Goal: Task Accomplishment & Management: Manage account settings

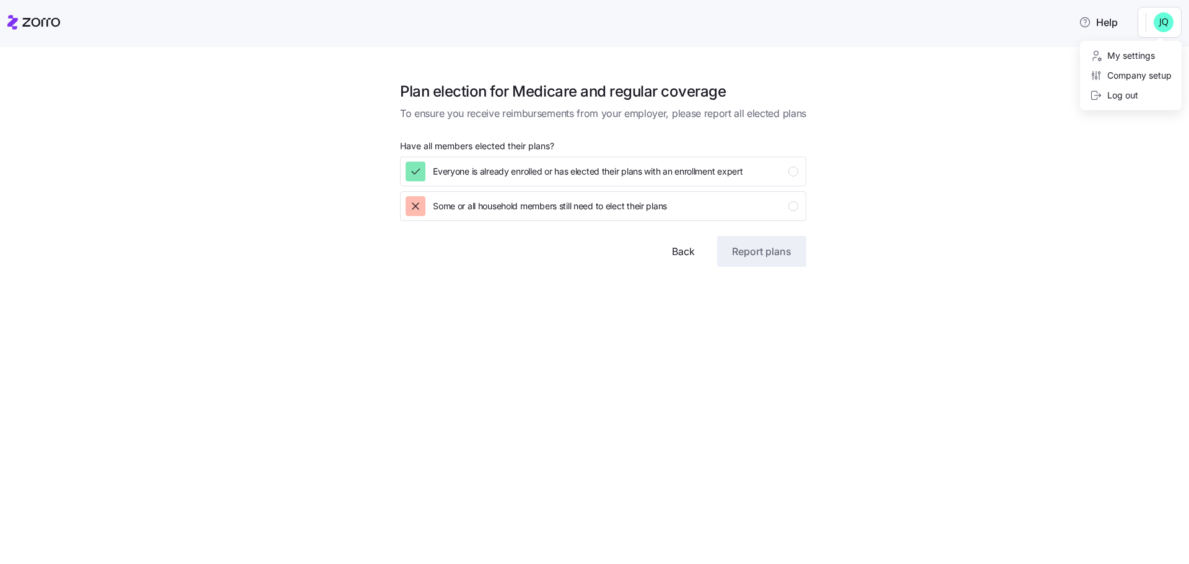
click at [1158, 33] on html "Help Plan election for Medicare and regular coverage To ensure you receive reim…" at bounding box center [594, 278] width 1189 height 557
click at [1149, 72] on div "Company setup" at bounding box center [1131, 76] width 82 height 14
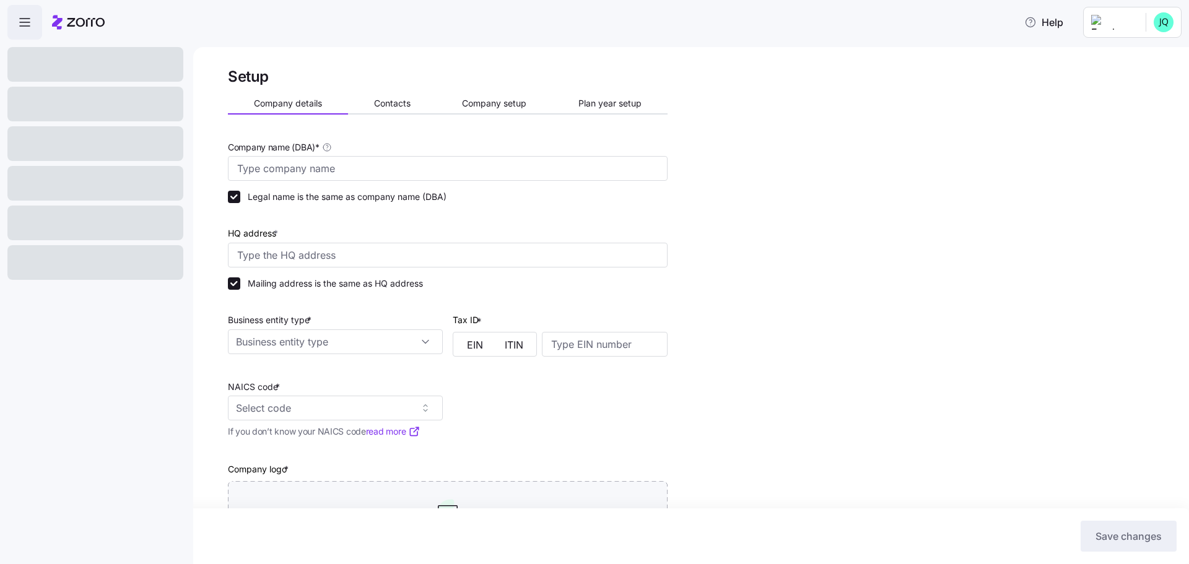
type input "United Pioneer Home"
type input "[STREET_ADDRESS]"
type input "390843803"
type input "Non profit organization"
type input "623110 - Nursing Care Facilities (Skilled Nursing Facilities)"
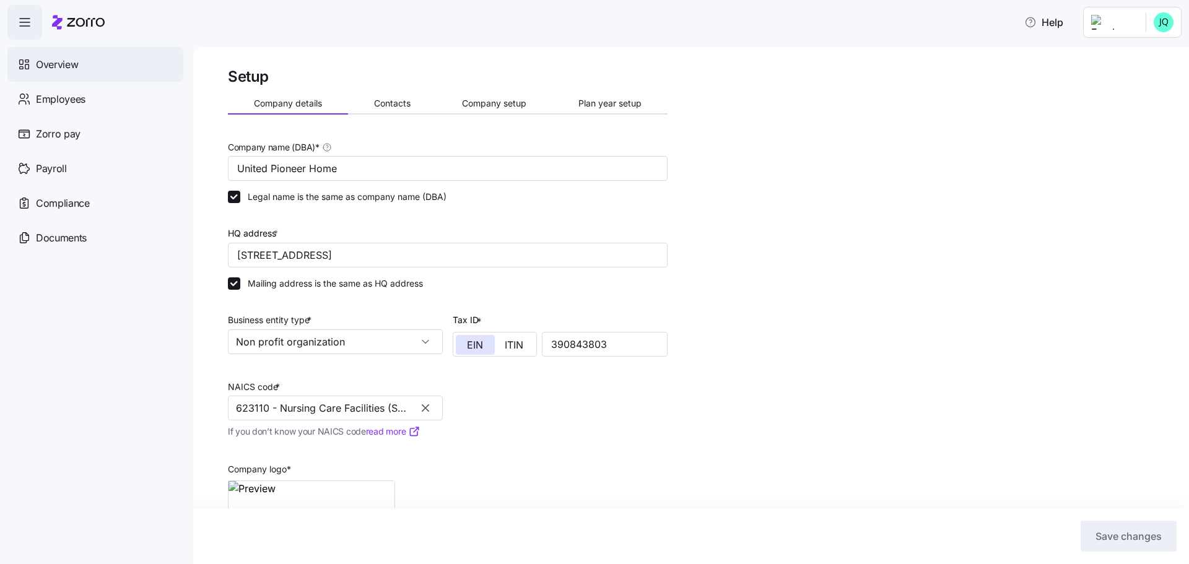
click at [45, 58] on span "Overview" at bounding box center [57, 64] width 42 height 15
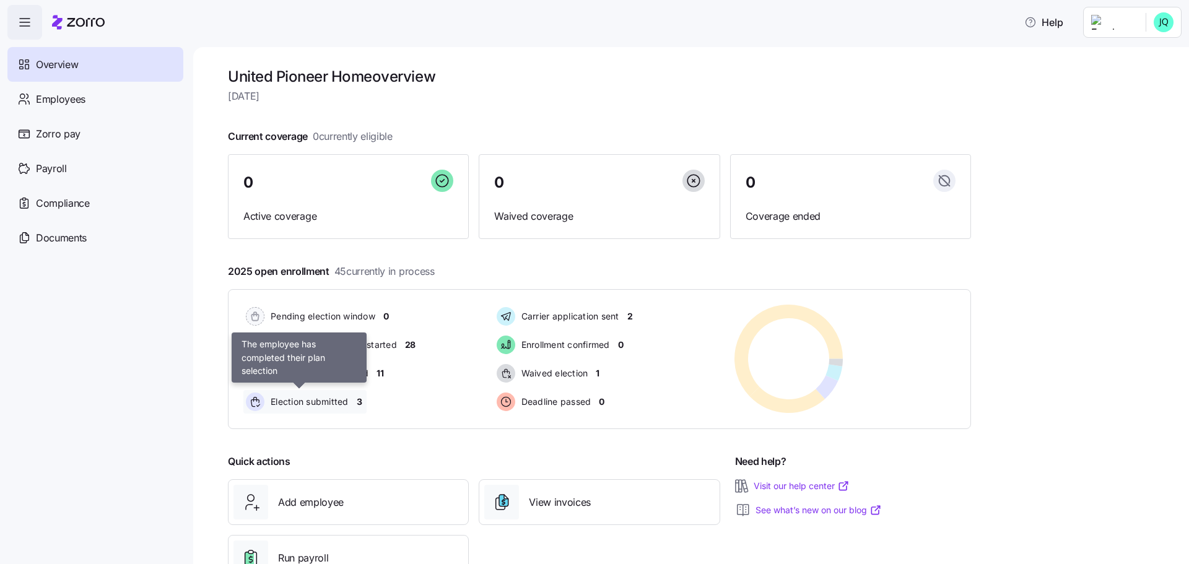
click at [288, 401] on span "Election submitted" at bounding box center [308, 402] width 82 height 12
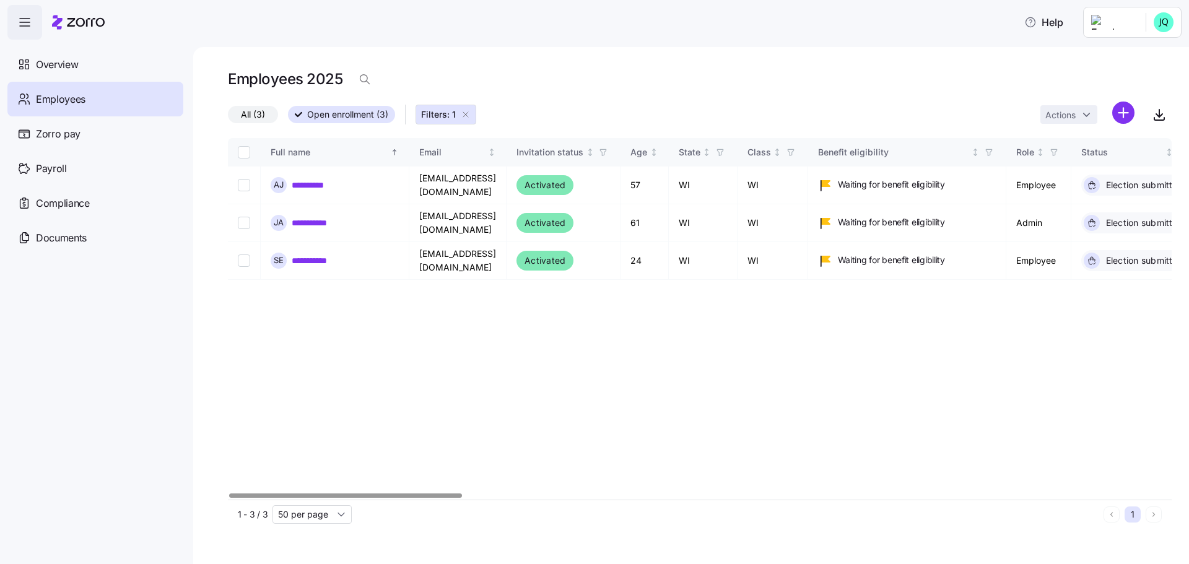
click at [53, 97] on span "Employees" at bounding box center [61, 99] width 50 height 15
drag, startPoint x: 497, startPoint y: 355, endPoint x: 467, endPoint y: 338, distance: 34.1
click at [497, 354] on div "**********" at bounding box center [700, 319] width 944 height 362
click at [50, 100] on span "Employees" at bounding box center [61, 99] width 50 height 15
